Goal: Task Accomplishment & Management: Use online tool/utility

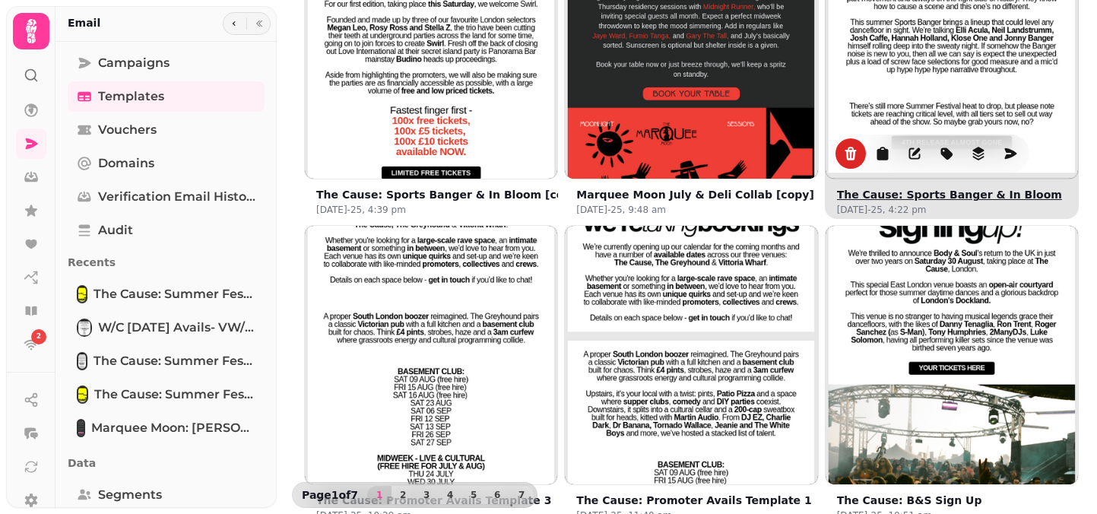
scroll to position [1130, 0]
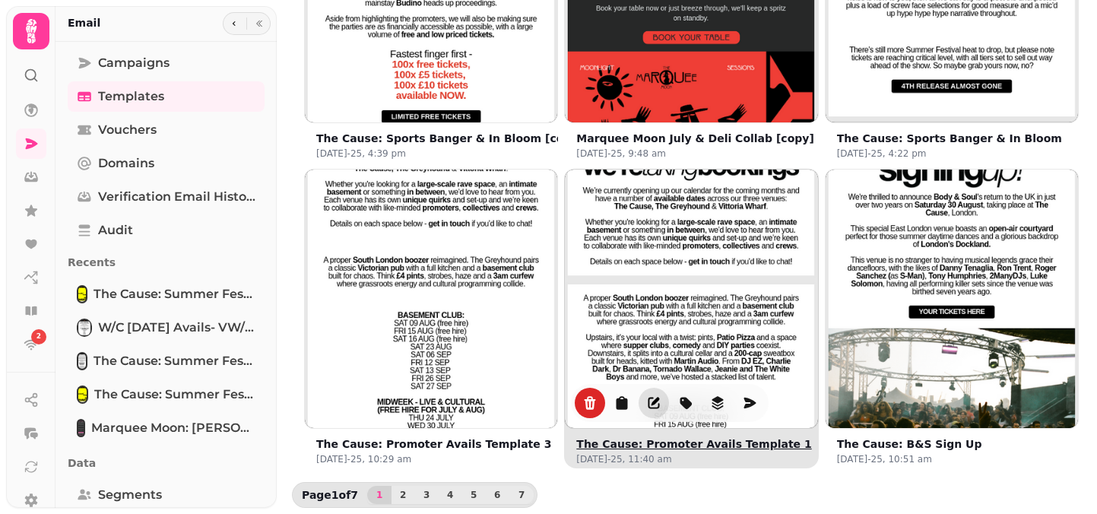
click at [651, 400] on icon "edit" at bounding box center [655, 401] width 8 height 8
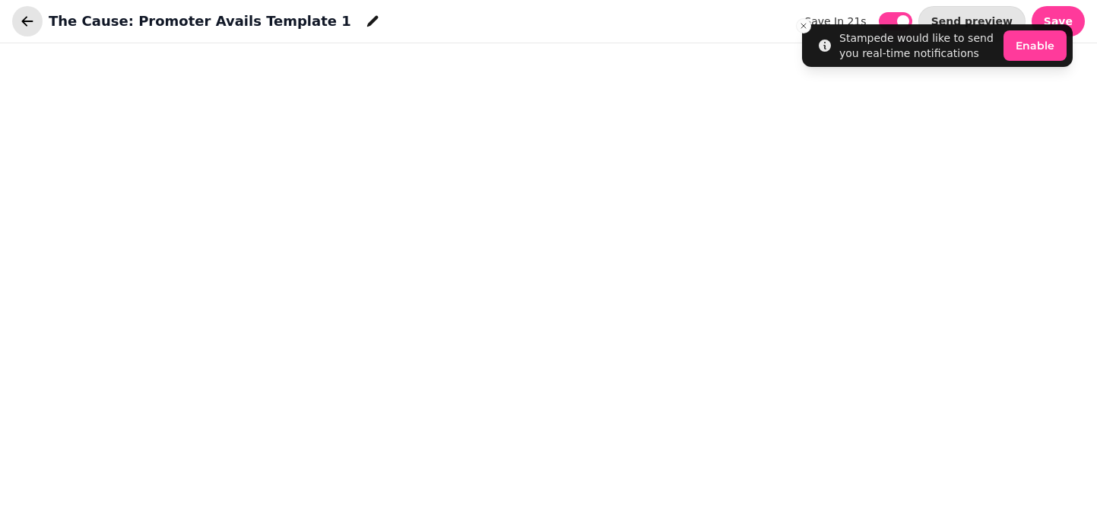
click at [36, 22] on button "button" at bounding box center [27, 21] width 30 height 30
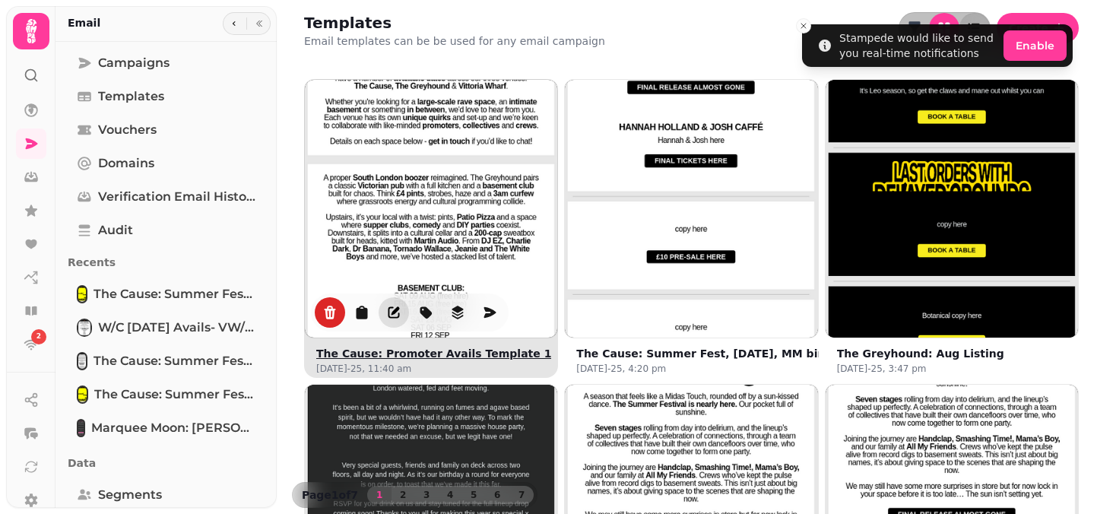
click at [390, 307] on icon "edit" at bounding box center [393, 312] width 15 height 15
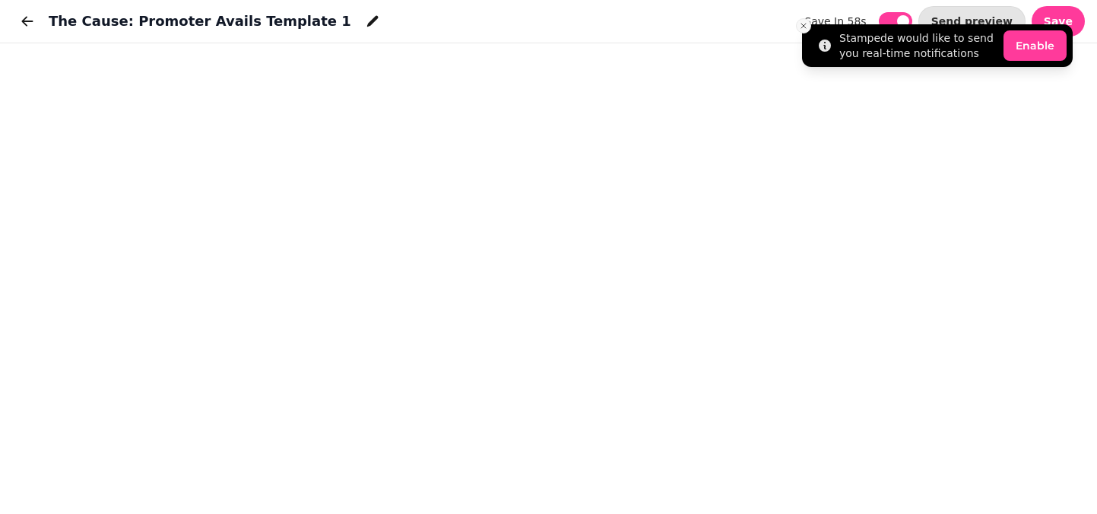
click at [804, 24] on line "Close toast" at bounding box center [803, 26] width 5 height 5
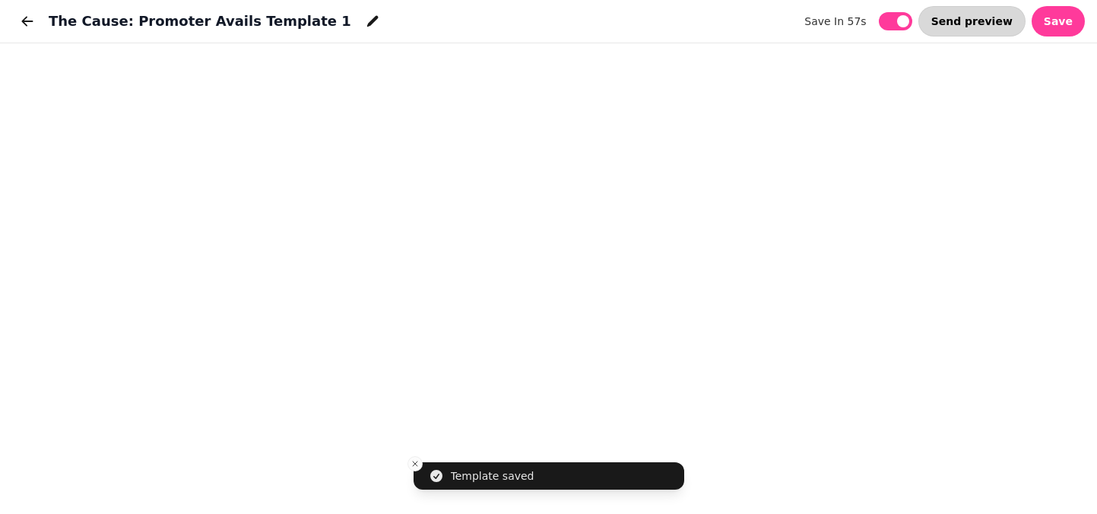
click at [983, 29] on button "Send preview" at bounding box center [971, 21] width 107 height 30
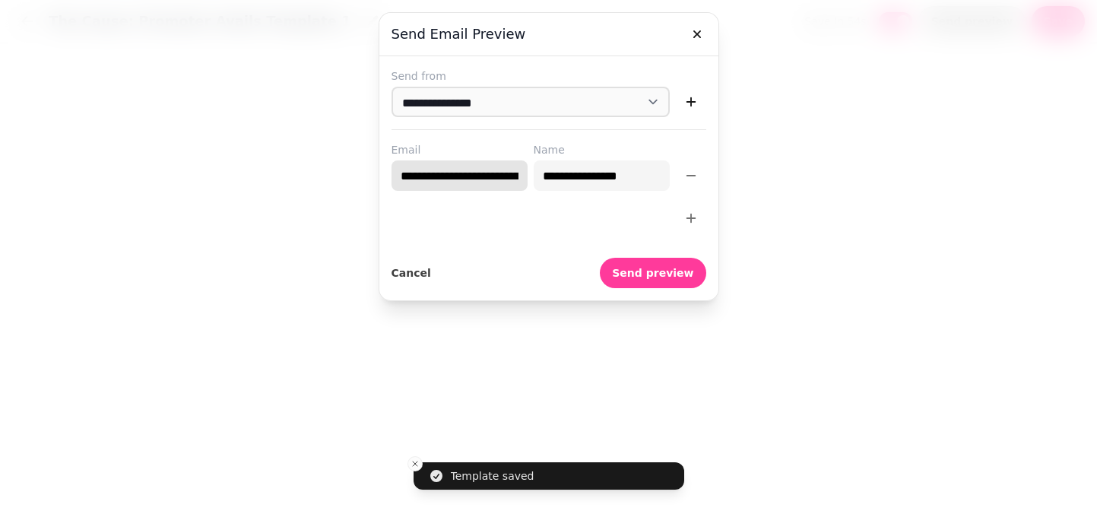
drag, startPoint x: 432, startPoint y: 179, endPoint x: 339, endPoint y: 179, distance: 92.7
click at [339, 179] on div "**********" at bounding box center [548, 257] width 1097 height 514
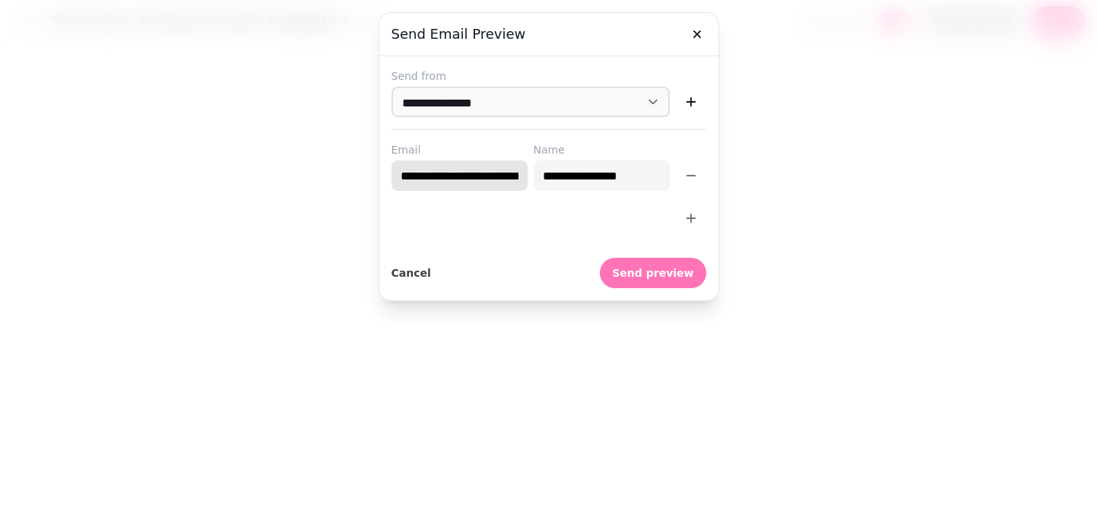
type input "**********"
click at [635, 269] on span "Send preview" at bounding box center [652, 273] width 81 height 11
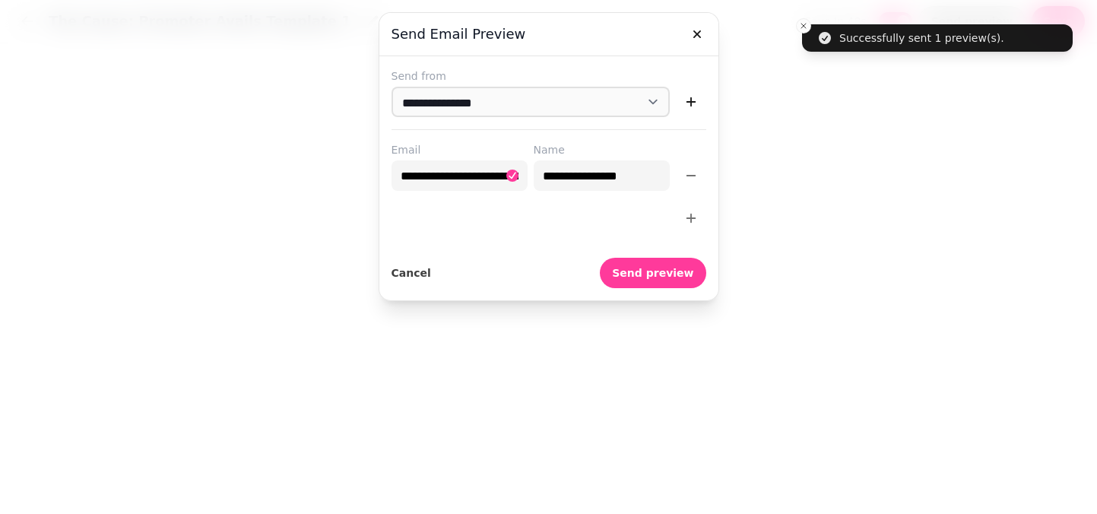
click at [799, 27] on div at bounding box center [548, 257] width 1097 height 514
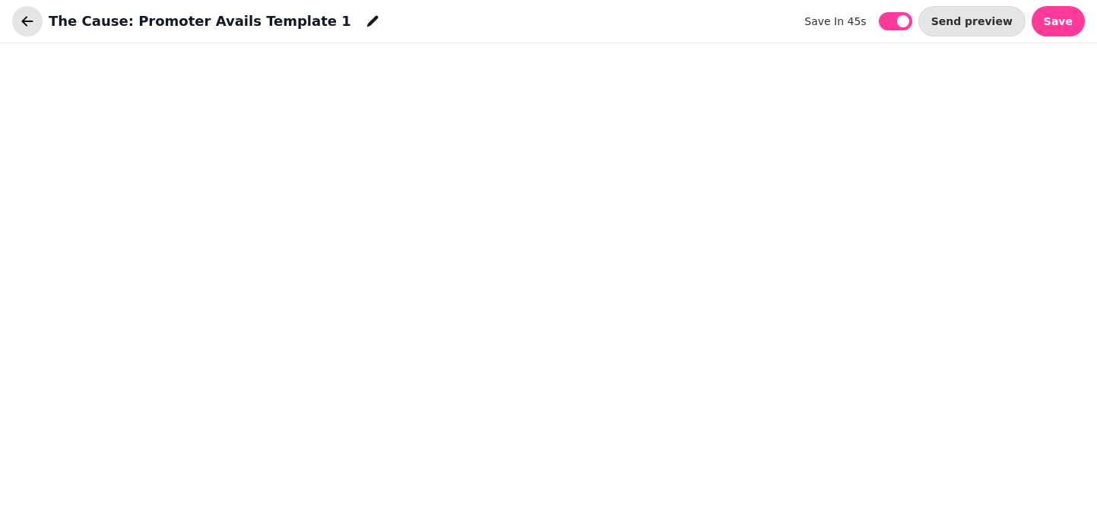
click at [21, 22] on icon "button" at bounding box center [27, 21] width 15 height 15
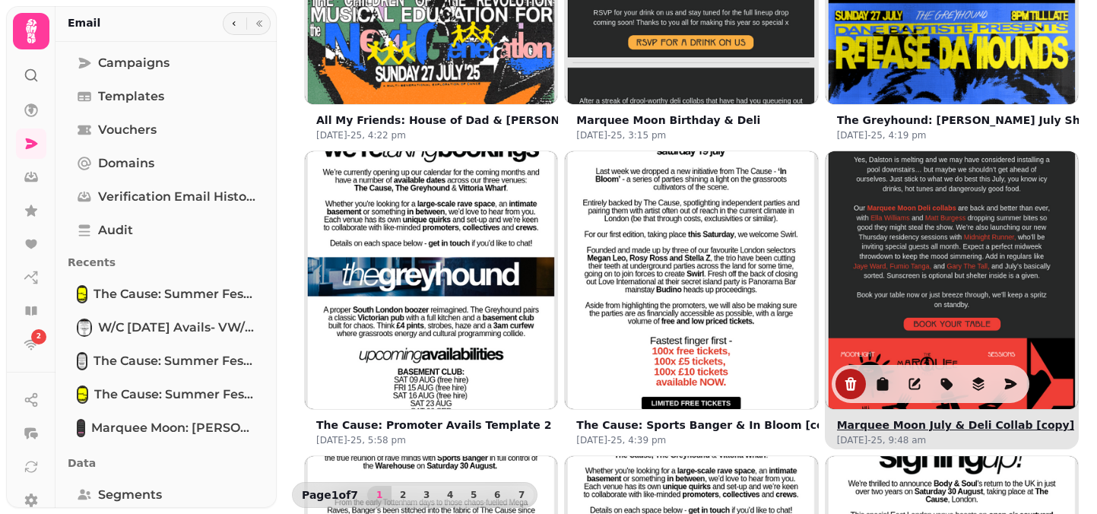
scroll to position [888, 0]
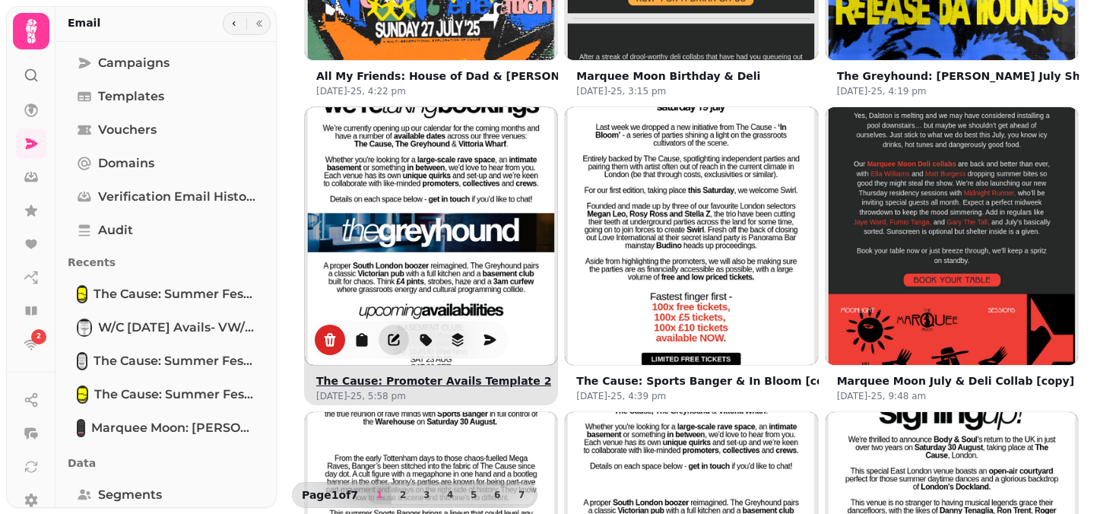
click at [390, 338] on icon "edit" at bounding box center [393, 339] width 15 height 15
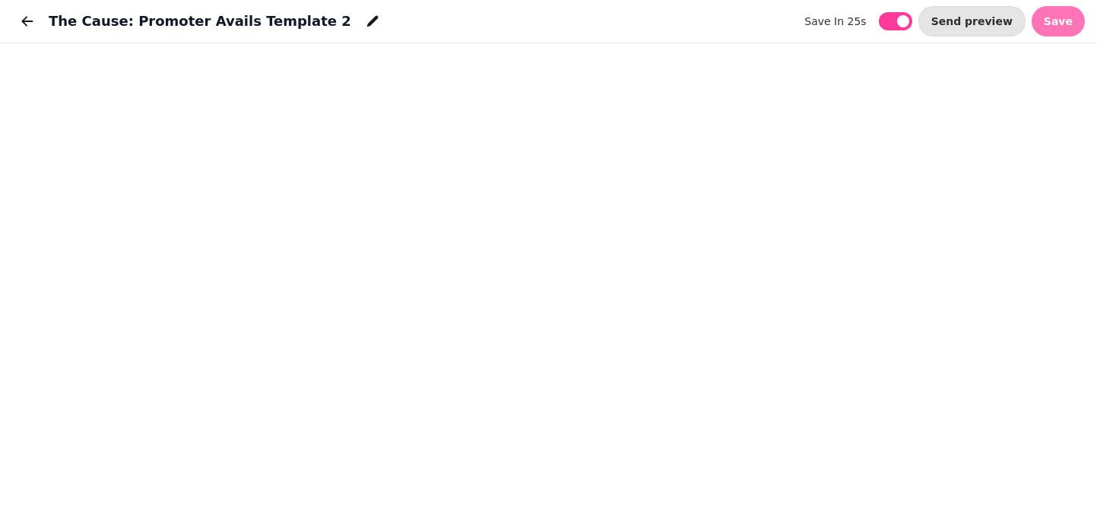
click at [1061, 21] on span "Save" at bounding box center [1057, 21] width 29 height 11
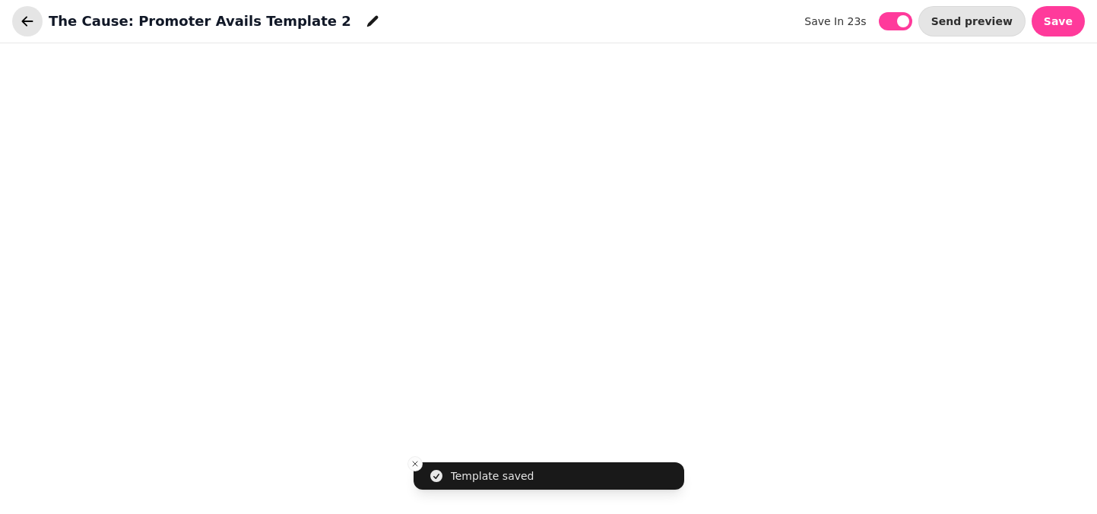
click at [21, 27] on icon "button" at bounding box center [27, 21] width 15 height 15
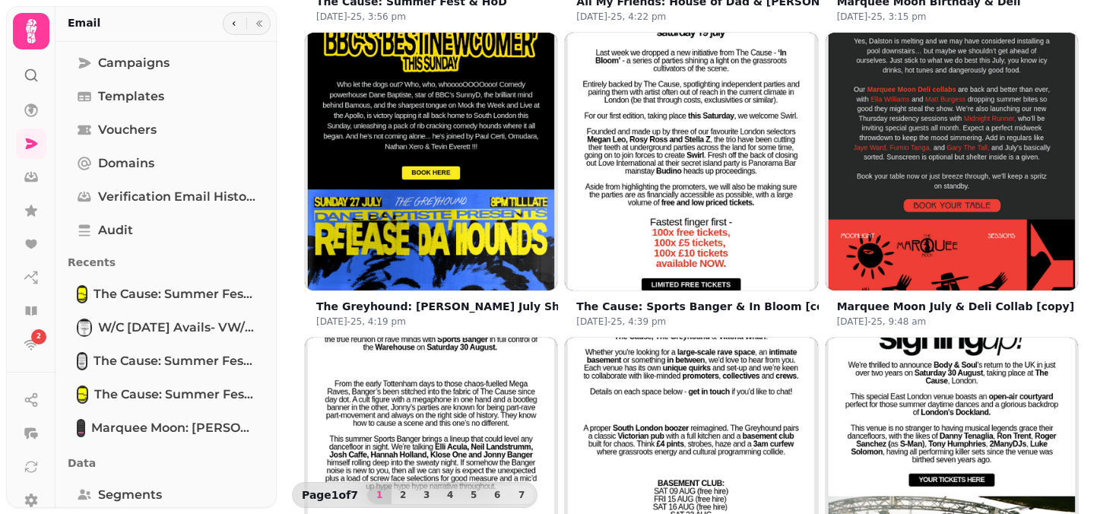
scroll to position [1130, 0]
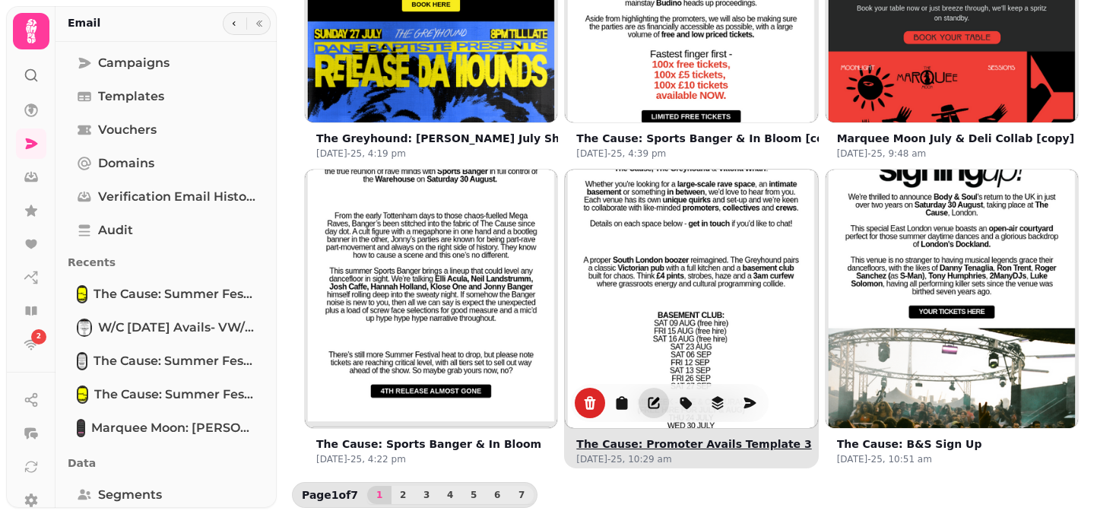
click at [654, 405] on icon "edit" at bounding box center [653, 402] width 15 height 15
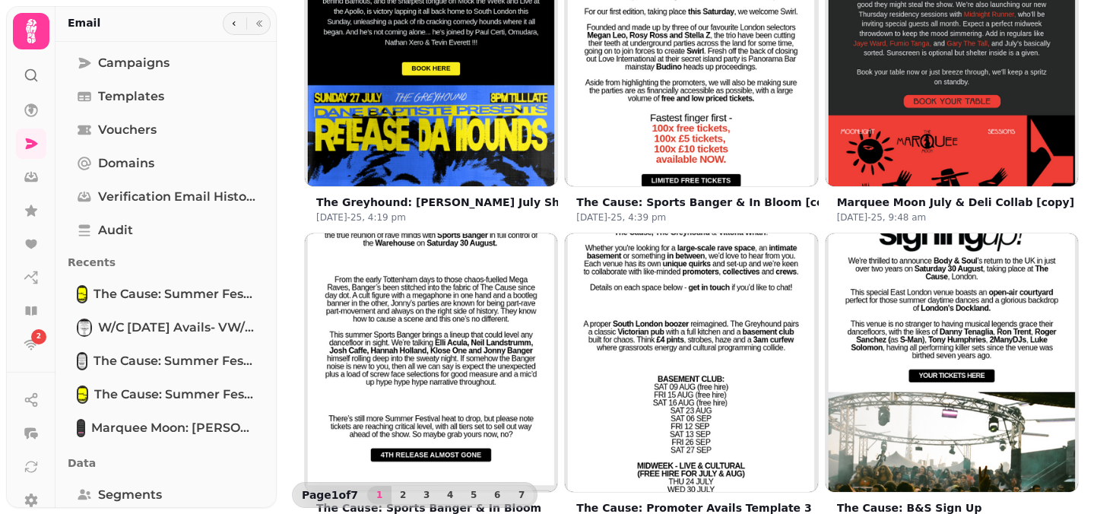
scroll to position [1130, 0]
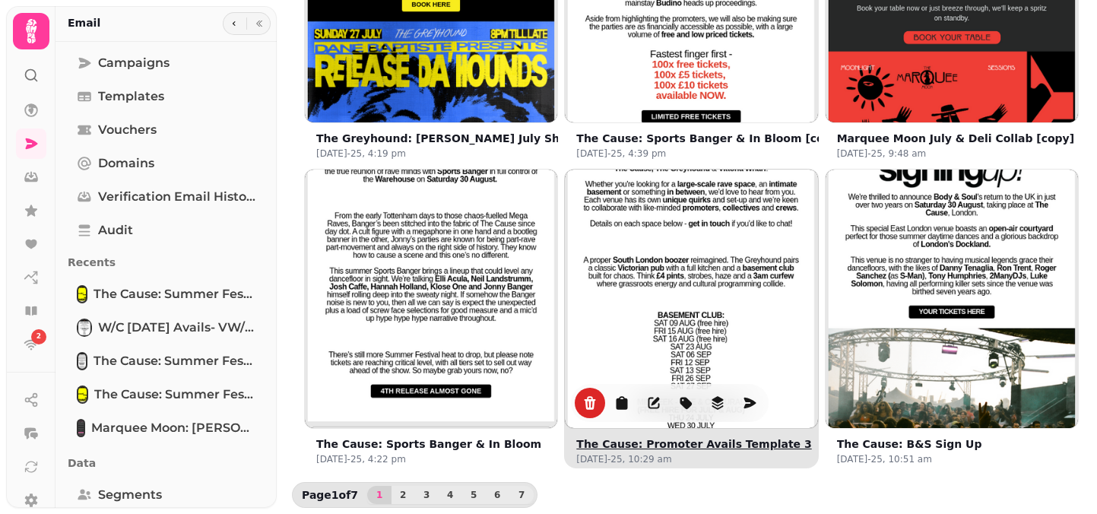
click at [732, 285] on img at bounding box center [691, 295] width 378 height 378
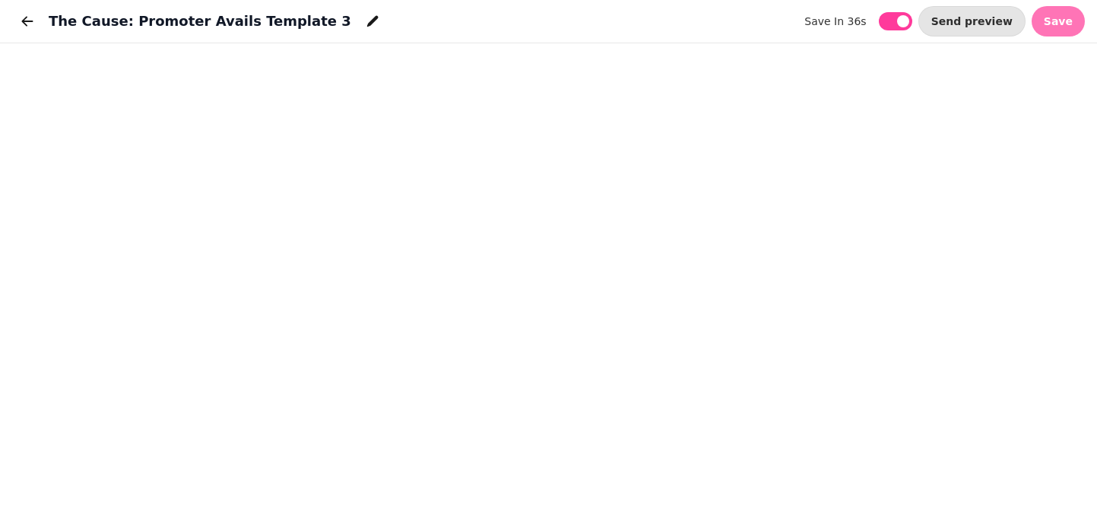
click at [1059, 33] on button "Save" at bounding box center [1057, 21] width 53 height 30
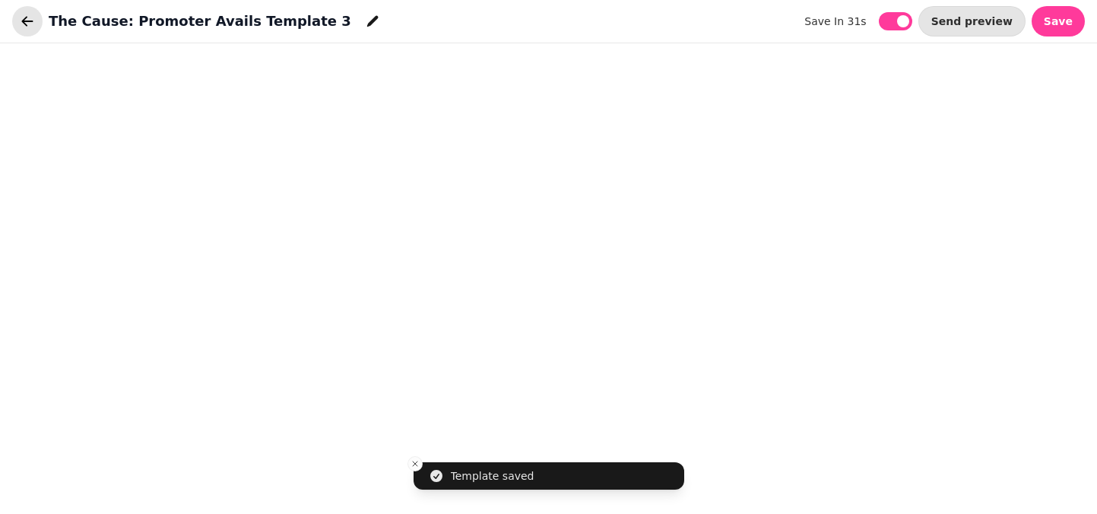
click at [28, 25] on icon "button" at bounding box center [27, 21] width 15 height 15
